Goal: Navigation & Orientation: Find specific page/section

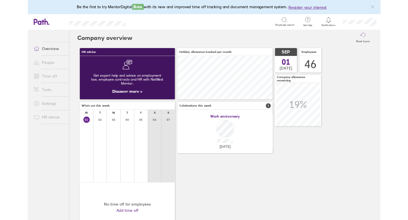
scroll to position [50, 110]
